Goal: Task Accomplishment & Management: Use online tool/utility

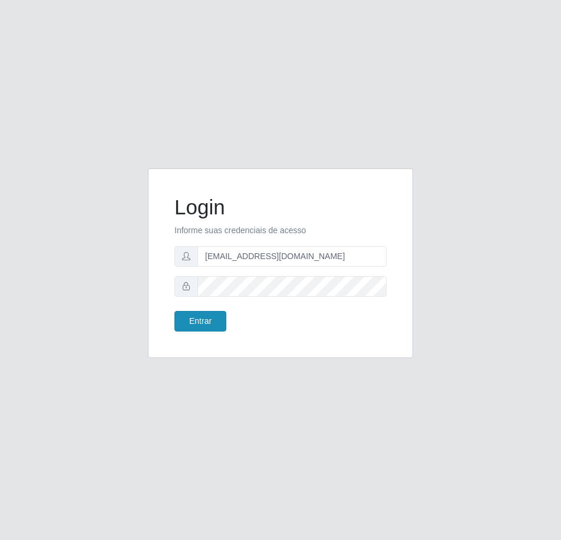
click at [194, 329] on button "Entrar" at bounding box center [200, 321] width 52 height 21
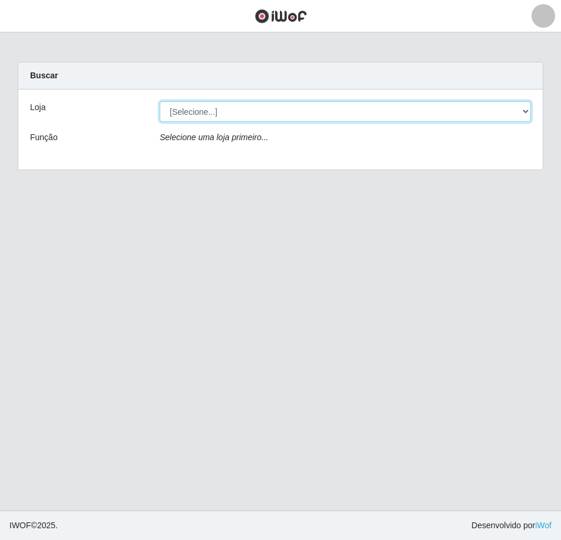
click at [290, 107] on select "[Selecione...] Hiper Queiroz - [GEOGRAPHIC_DATA] [GEOGRAPHIC_DATA] [GEOGRAPHIC_…" at bounding box center [345, 111] width 371 height 21
select select "517"
click at [160, 101] on select "[Selecione...] Hiper Queiroz - [GEOGRAPHIC_DATA] [GEOGRAPHIC_DATA] [GEOGRAPHIC_…" at bounding box center [345, 111] width 371 height 21
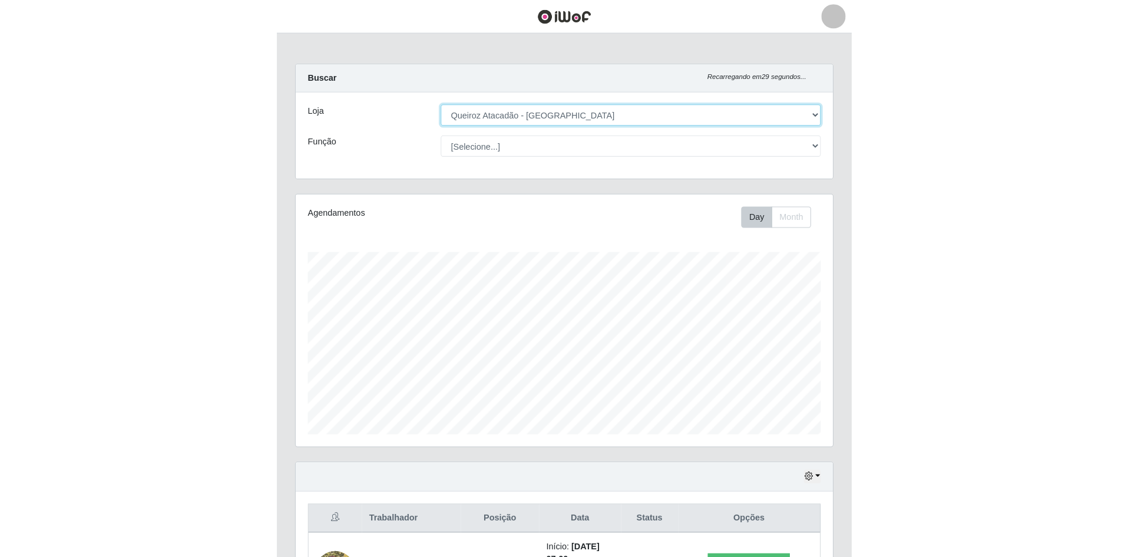
scroll to position [245, 521]
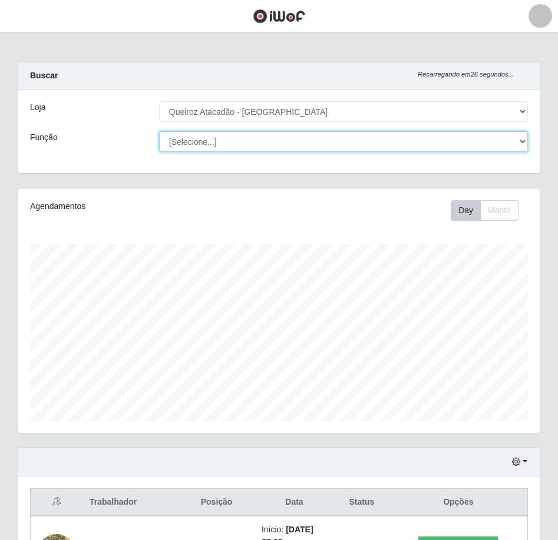
click at [351, 140] on select "[Selecione...] ASG ASG + ASG ++ Embalador Embalador + Embalador ++ Operador de …" at bounding box center [343, 141] width 369 height 21
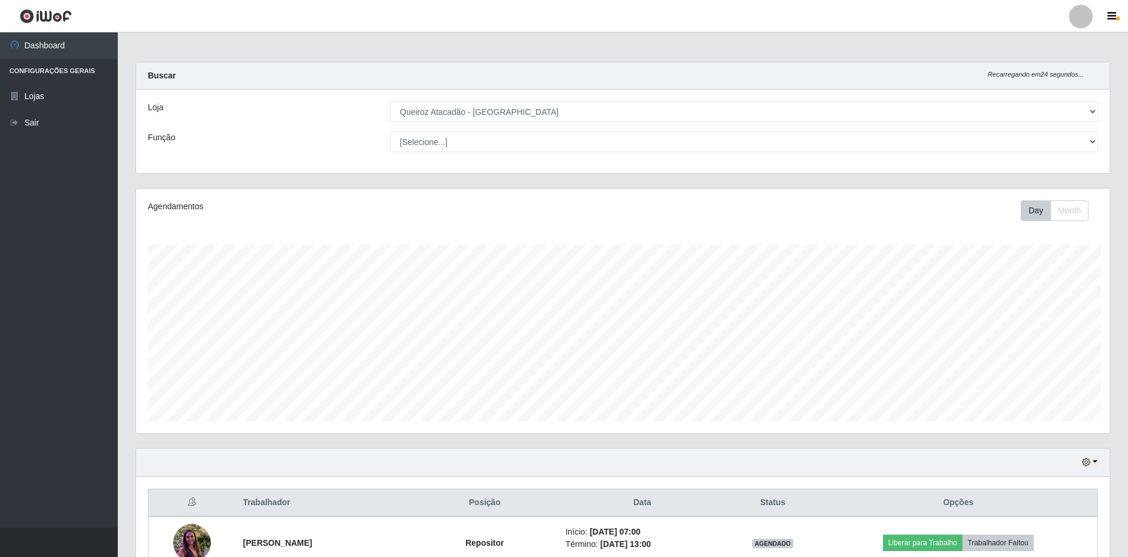
scroll to position [589017, 588288]
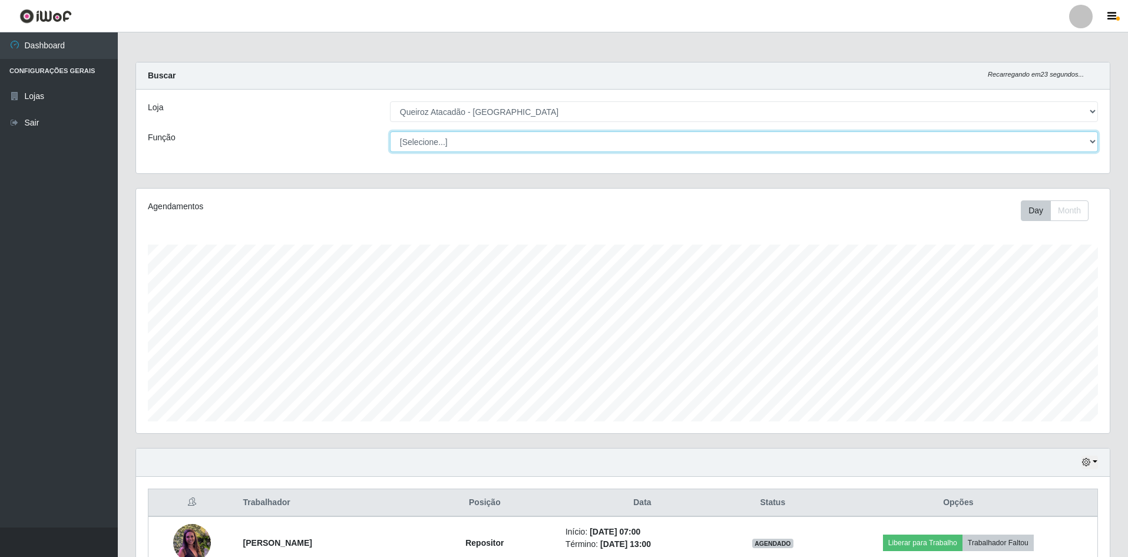
click at [560, 139] on select "[Selecione...] ASG ASG + ASG ++ Embalador Embalador + Embalador ++ Operador de …" at bounding box center [744, 141] width 708 height 21
click at [390, 131] on select "[Selecione...] ASG ASG + ASG ++ Embalador Embalador + Embalador ++ Operador de …" at bounding box center [744, 141] width 708 height 21
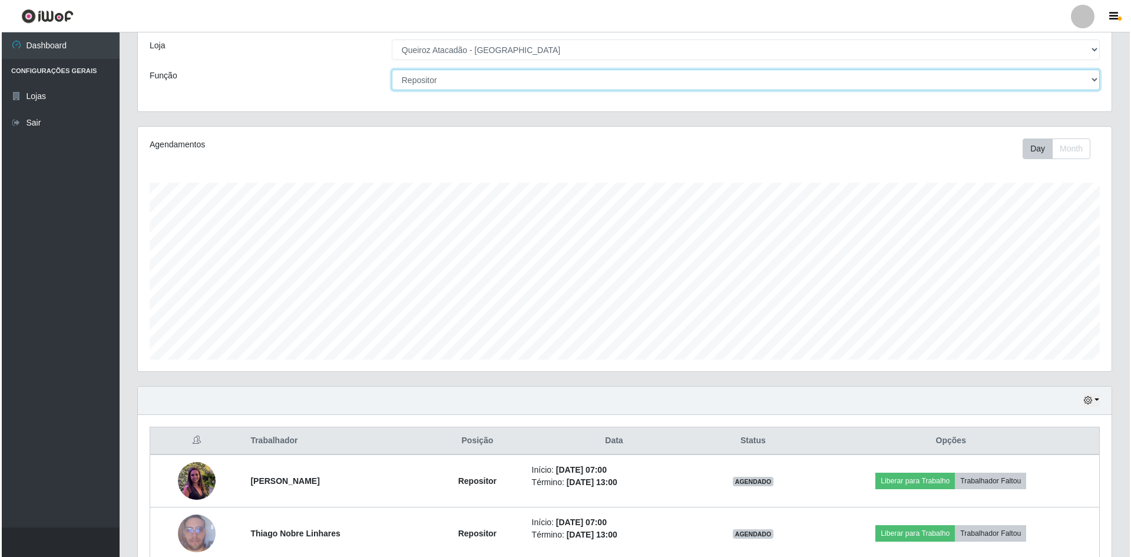
scroll to position [121, 0]
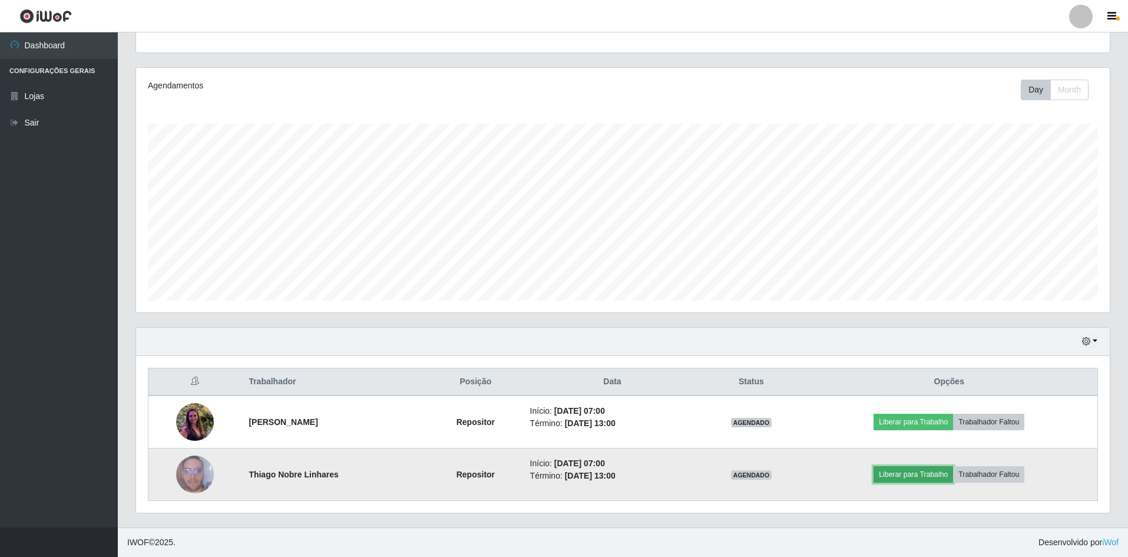
click at [560, 472] on button "Liberar para Trabalho" at bounding box center [914, 474] width 80 height 16
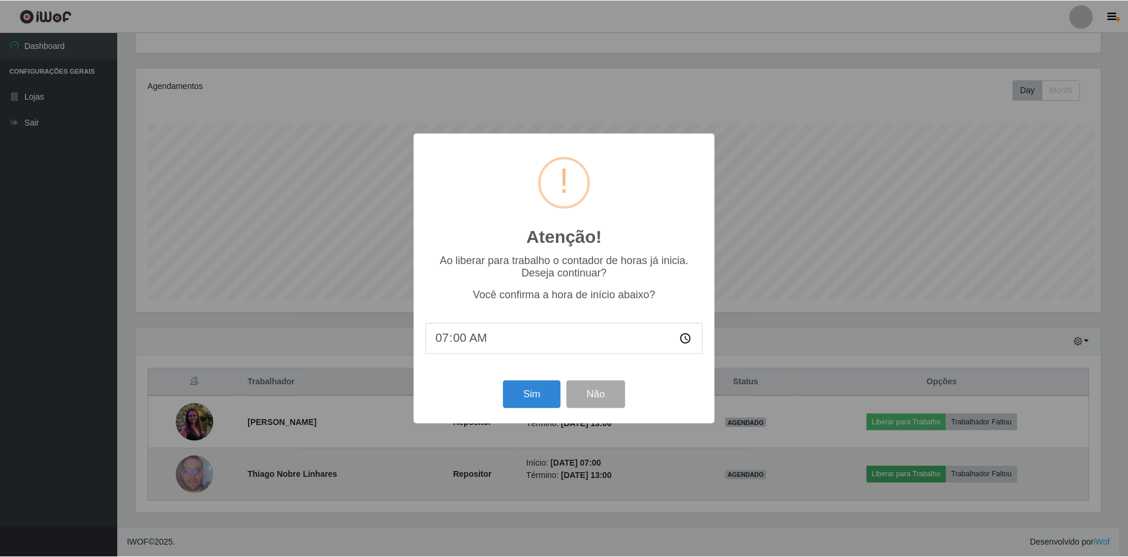
scroll to position [245, 968]
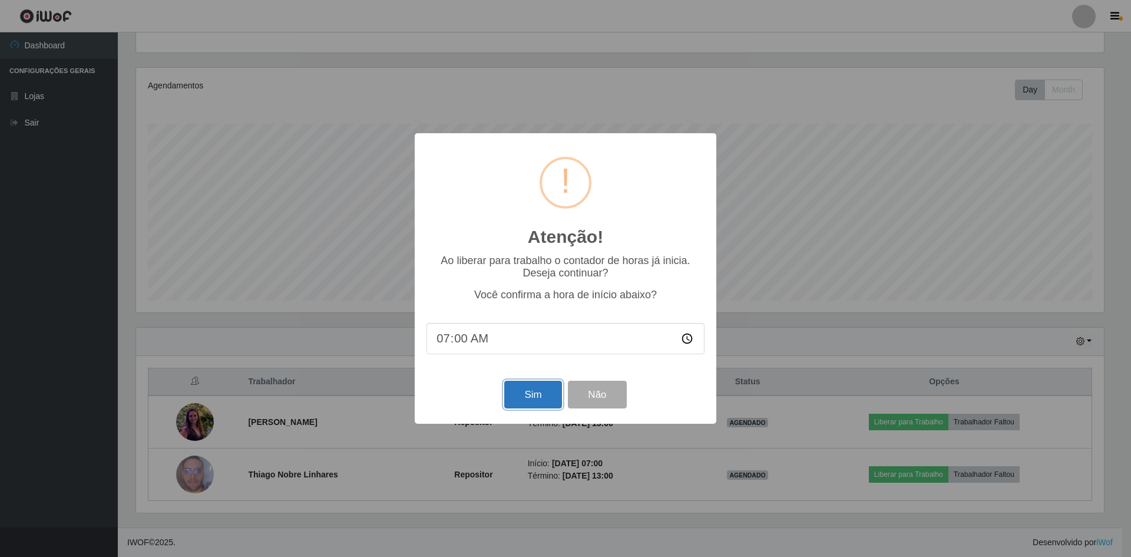
click at [529, 391] on button "Sim" at bounding box center [532, 395] width 57 height 28
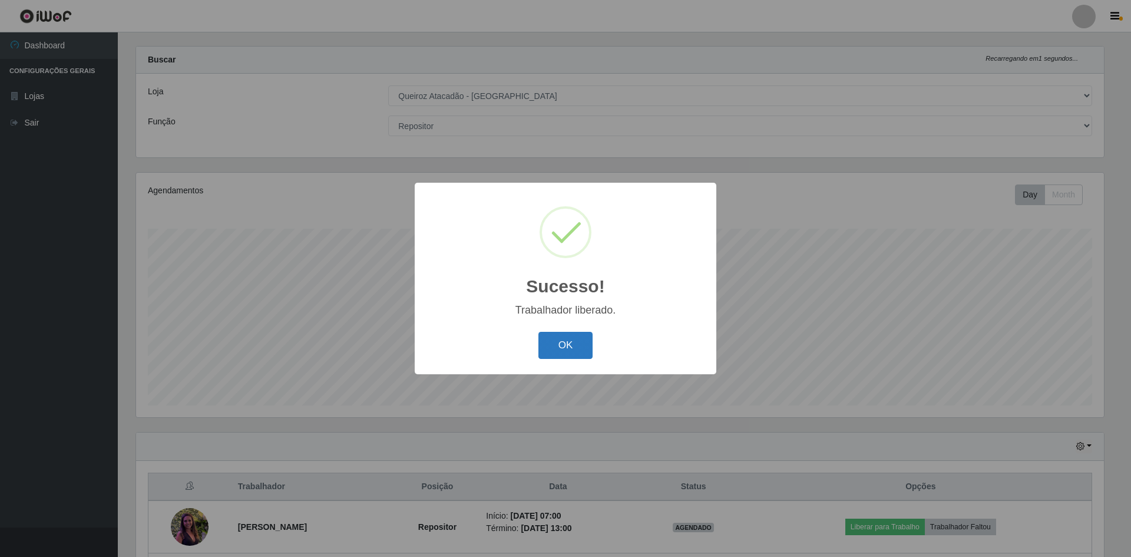
click at [560, 352] on button "OK" at bounding box center [566, 346] width 55 height 28
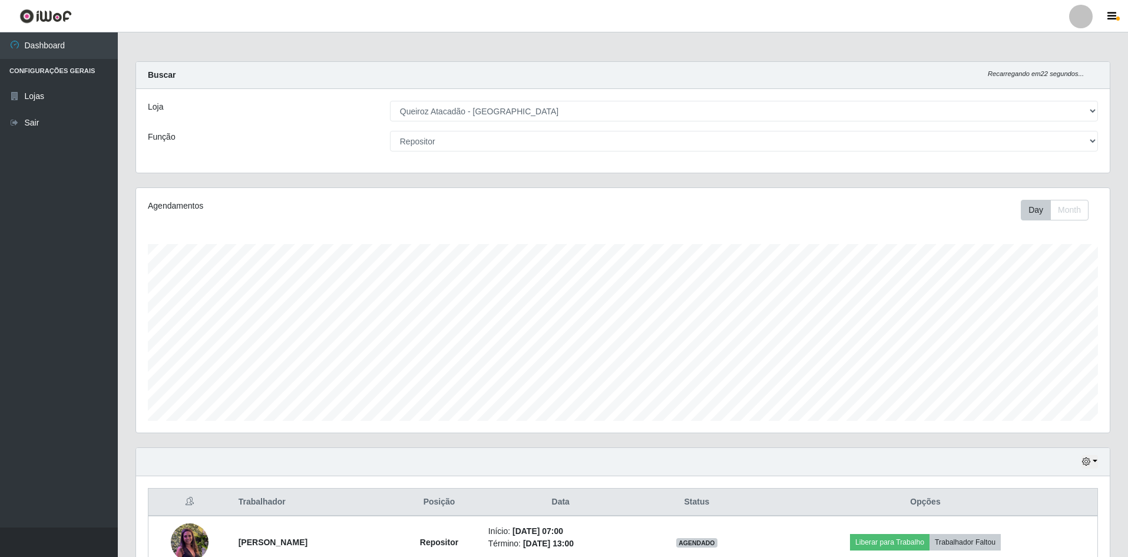
scroll to position [0, 0]
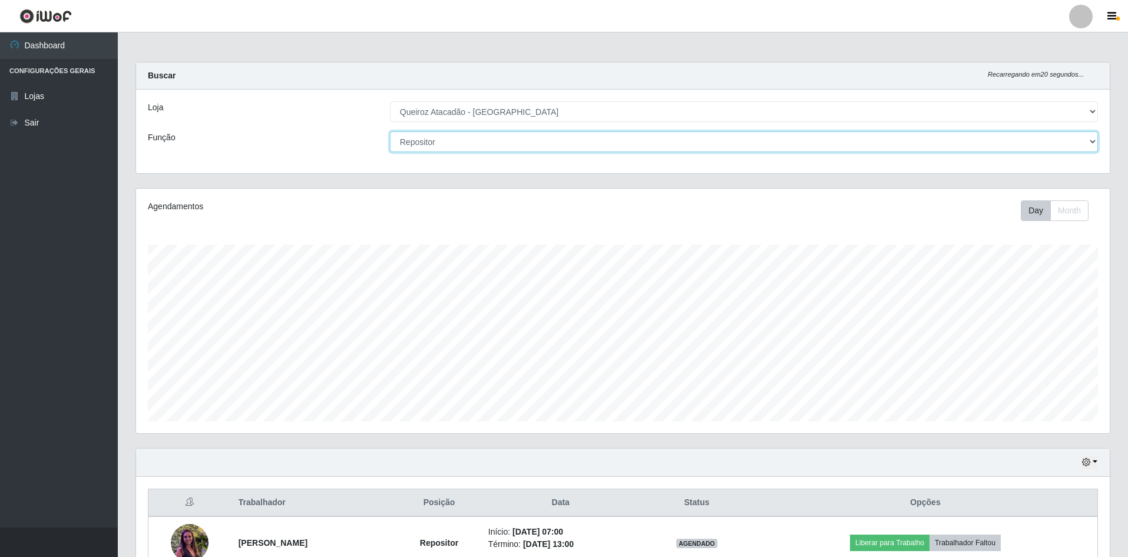
click at [453, 133] on select "[Selecione...] ASG ASG + ASG ++ Embalador Embalador + Embalador ++ Operador de …" at bounding box center [744, 141] width 708 height 21
click at [390, 131] on select "[Selecione...] ASG ASG + ASG ++ Embalador Embalador + Embalador ++ Operador de …" at bounding box center [744, 141] width 708 height 21
click at [473, 135] on select "[Selecione...] ASG ASG + ASG ++ Embalador Embalador + Embalador ++ Operador de …" at bounding box center [744, 141] width 708 height 21
click at [390, 131] on select "[Selecione...] ASG ASG + ASG ++ Embalador Embalador + Embalador ++ Operador de …" at bounding box center [744, 141] width 708 height 21
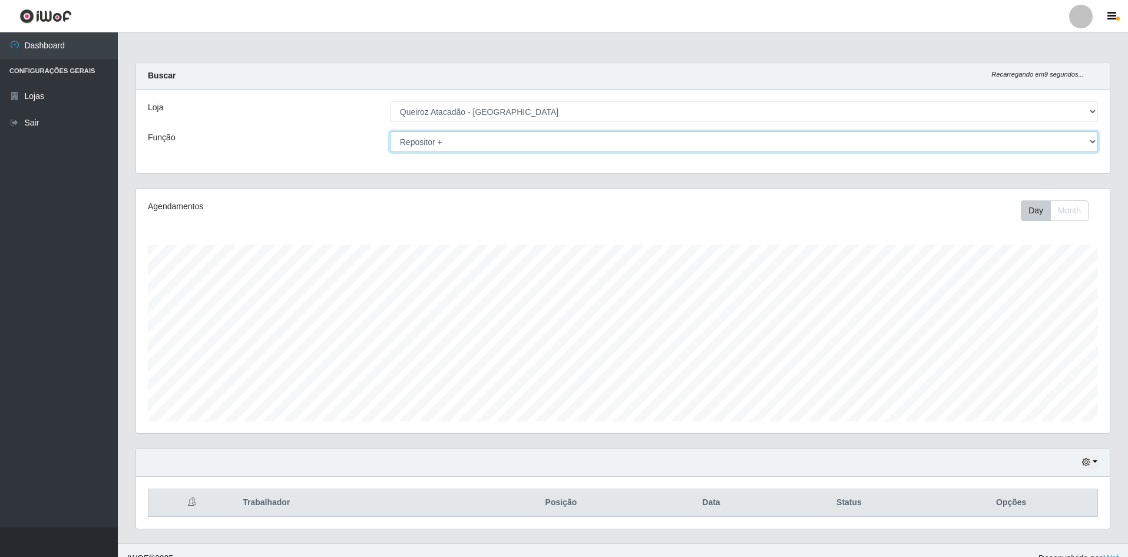
click at [454, 142] on select "[Selecione...] ASG ASG + ASG ++ Embalador Embalador + Embalador ++ Operador de …" at bounding box center [744, 141] width 708 height 21
click at [390, 131] on select "[Selecione...] ASG ASG + ASG ++ Embalador Embalador + Embalador ++ Operador de …" at bounding box center [744, 141] width 708 height 21
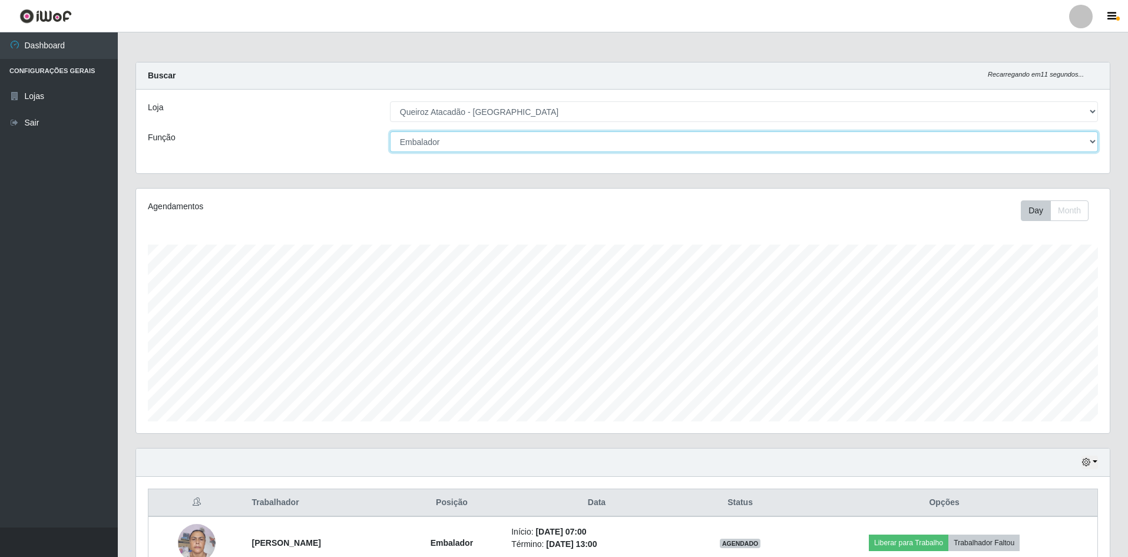
scroll to position [173, 0]
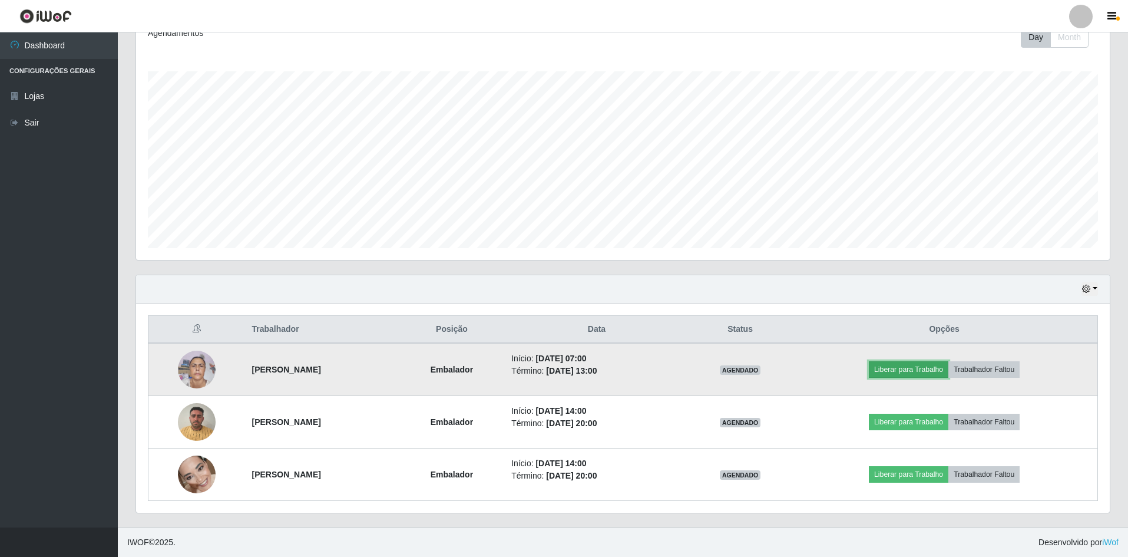
click at [560, 371] on button "Liberar para Trabalho" at bounding box center [909, 369] width 80 height 16
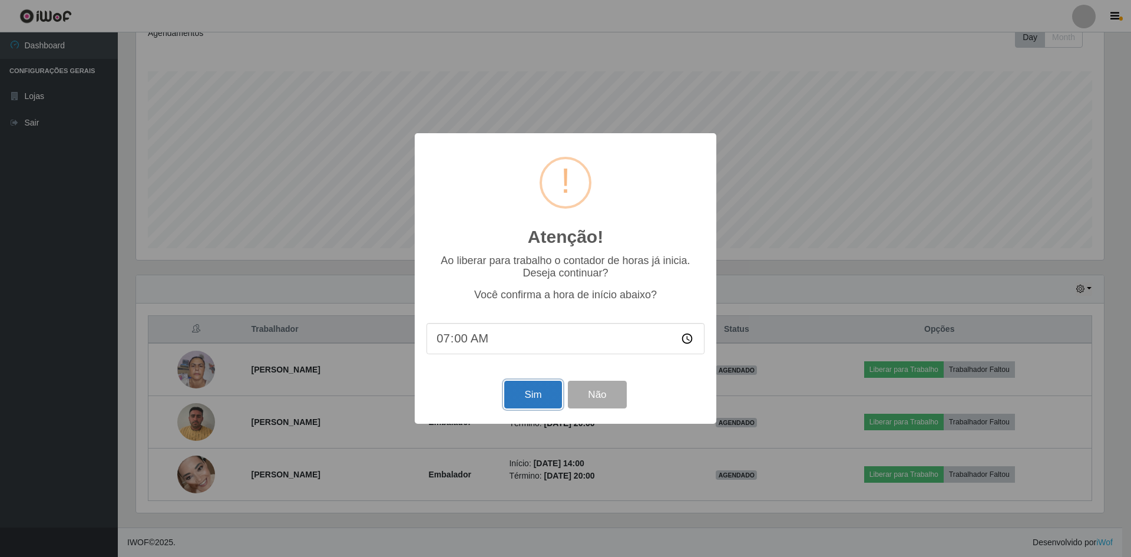
click at [539, 394] on button "Sim" at bounding box center [532, 395] width 57 height 28
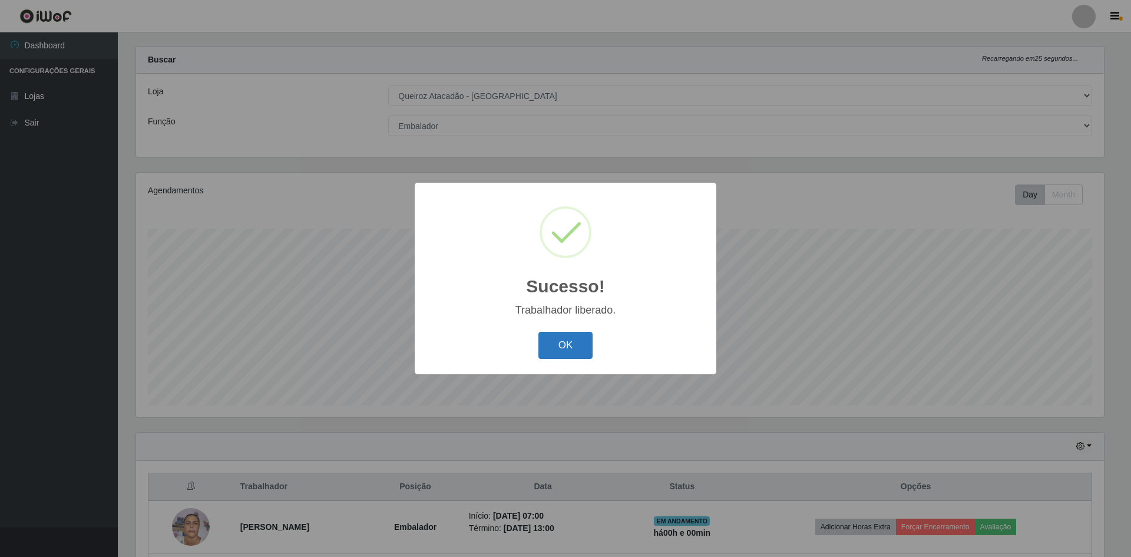
click at [557, 351] on button "OK" at bounding box center [566, 346] width 55 height 28
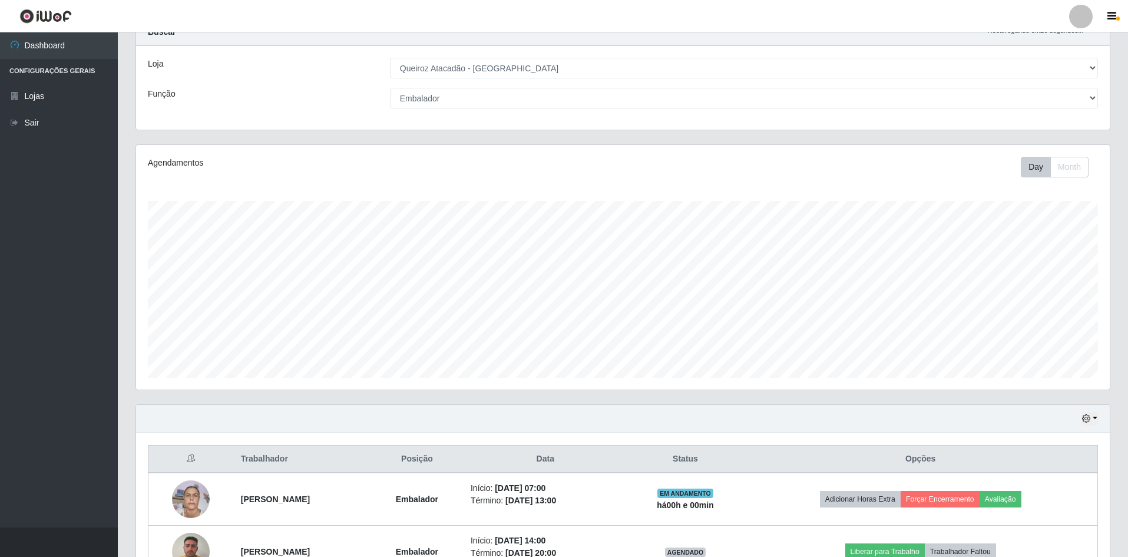
scroll to position [0, 0]
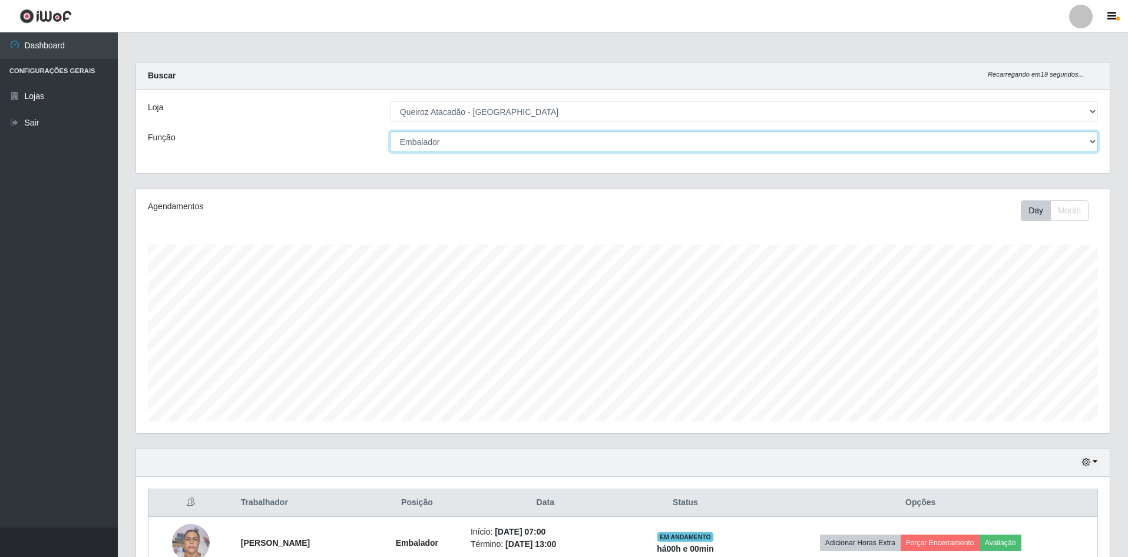
click at [428, 146] on select "[Selecione...] ASG ASG + ASG ++ Embalador Embalador + Embalador ++ Operador de …" at bounding box center [744, 141] width 708 height 21
select select "24"
click at [390, 131] on select "[Selecione...] ASG ASG + ASG ++ Embalador Embalador + Embalador ++ Operador de …" at bounding box center [744, 141] width 708 height 21
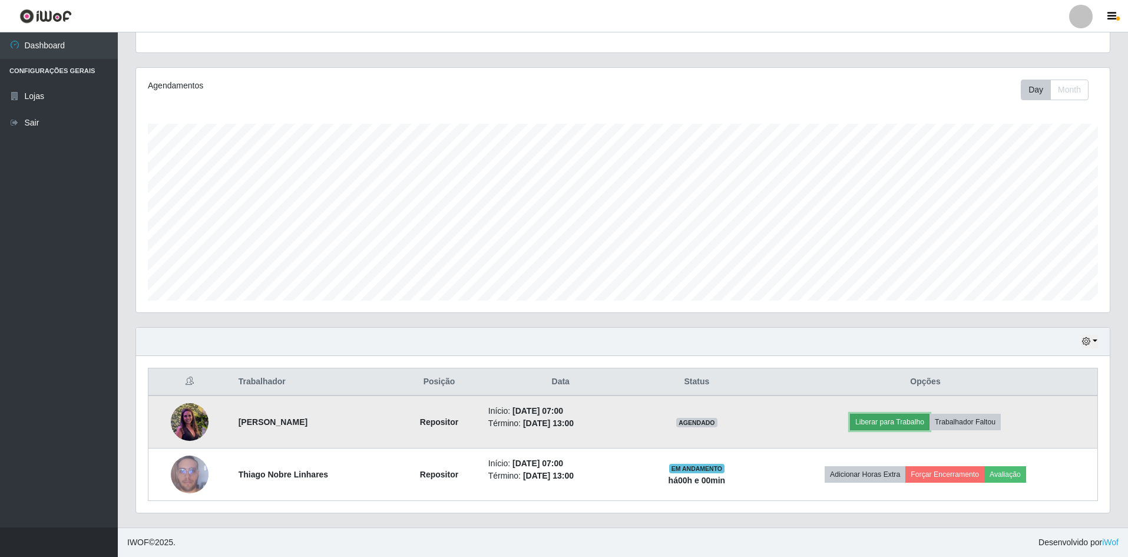
click at [560, 420] on button "Liberar para Trabalho" at bounding box center [890, 422] width 80 height 16
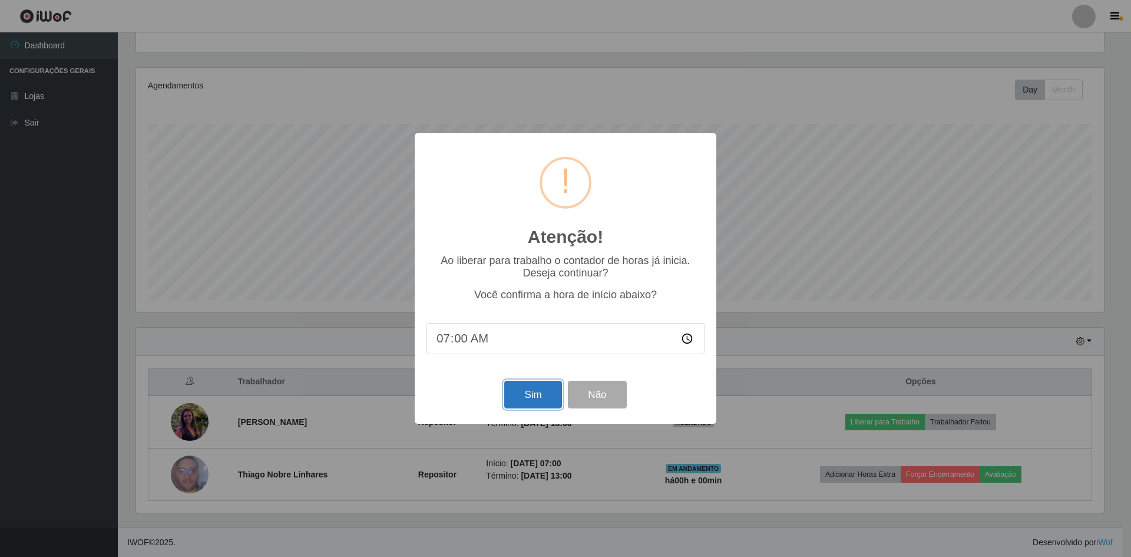
click at [527, 407] on button "Sim" at bounding box center [532, 395] width 57 height 28
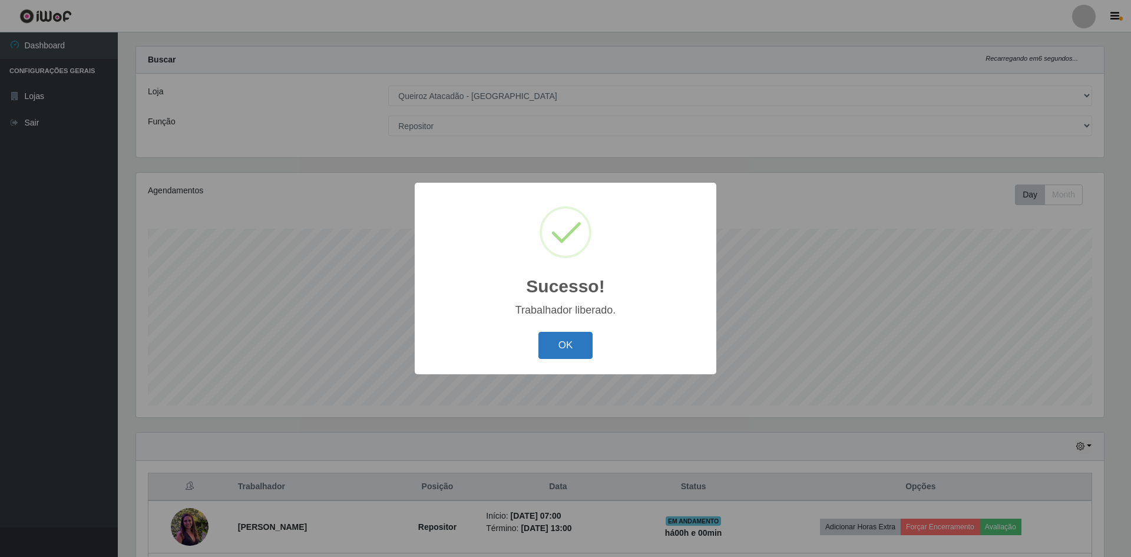
click at [560, 341] on button "OK" at bounding box center [566, 346] width 55 height 28
